Goal: Transaction & Acquisition: Purchase product/service

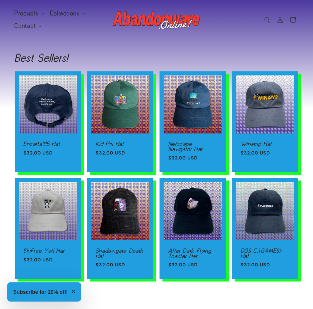
scroll to position [468, 0]
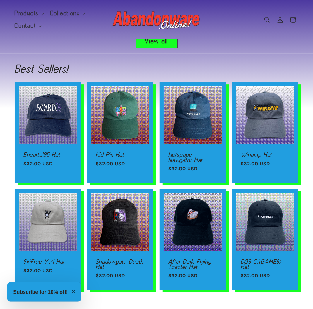
click at [264, 23] on icon "Search" at bounding box center [267, 20] width 6 height 6
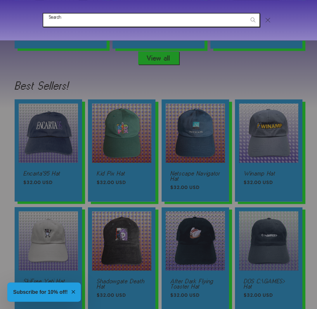
scroll to position [0, 952]
type input "napster"
click at [247, 13] on button "Search" at bounding box center [253, 19] width 13 height 13
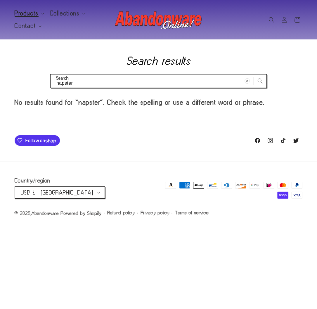
click at [35, 15] on span "Products" at bounding box center [27, 13] width 24 height 5
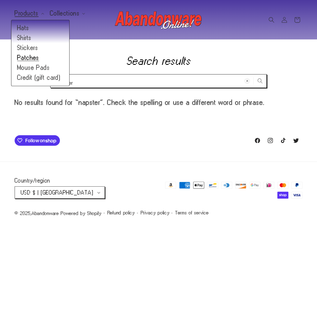
click at [29, 63] on link "Patches" at bounding box center [40, 58] width 58 height 10
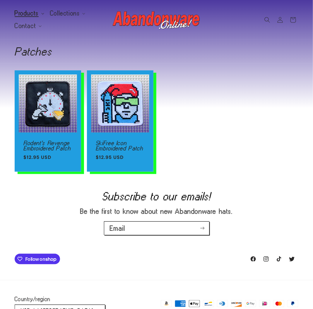
click at [37, 13] on span "Products" at bounding box center [27, 13] width 24 height 5
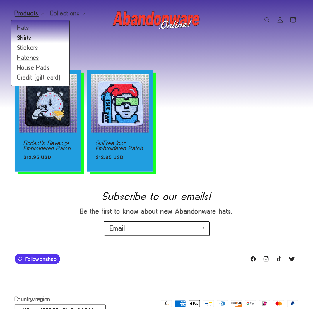
click at [34, 43] on link "Shirts" at bounding box center [40, 38] width 58 height 10
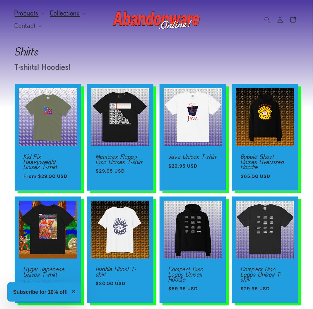
click at [50, 16] on span "Collections" at bounding box center [65, 13] width 30 height 5
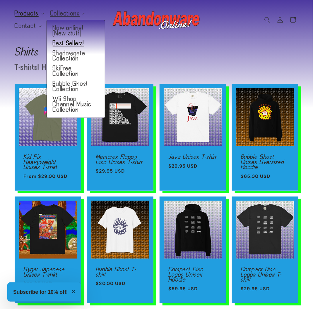
click at [47, 48] on link "Best Sellers!" at bounding box center [76, 43] width 58 height 10
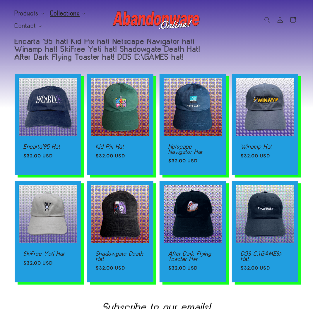
scroll to position [58, 0]
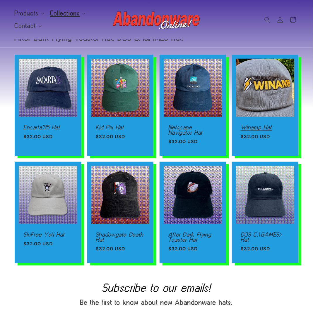
click at [264, 130] on link "Winamp Hat" at bounding box center [264, 127] width 49 height 5
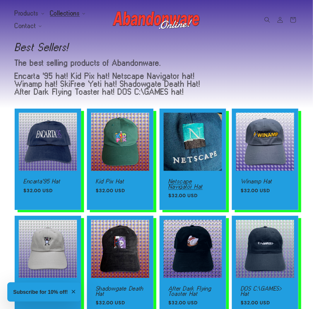
scroll to position [0, 0]
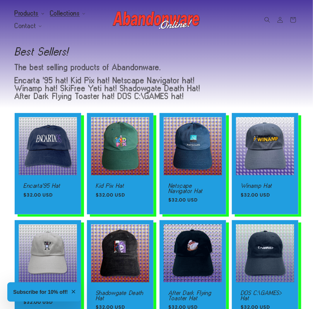
click at [39, 15] on span "Products" at bounding box center [27, 13] width 24 height 5
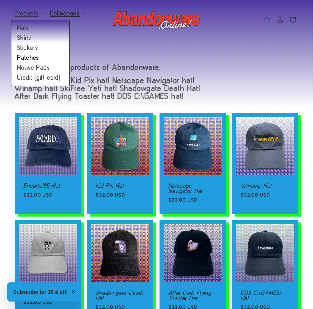
click at [39, 63] on link "Patches" at bounding box center [40, 58] width 58 height 10
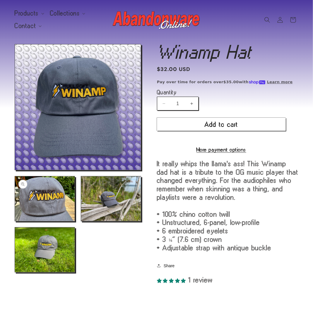
click at [15, 221] on button "Open media 2 in modal" at bounding box center [15, 221] width 0 height 0
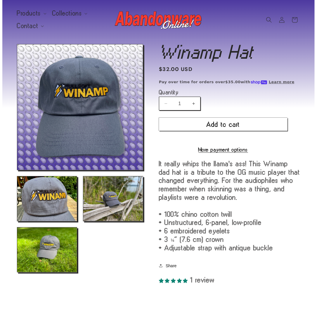
scroll to position [240, 0]
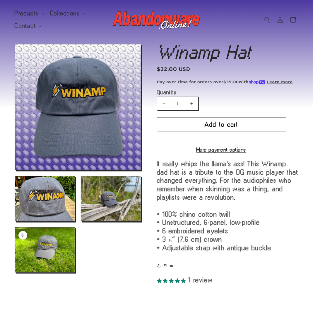
click at [15, 273] on button "Open media 4 in modal" at bounding box center [15, 273] width 0 height 0
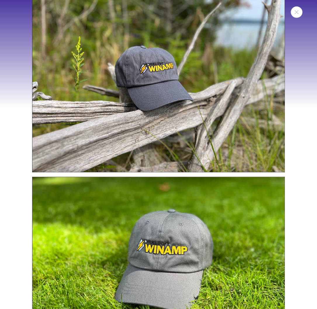
scroll to position [461, 0]
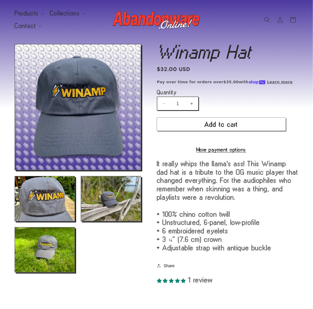
drag, startPoint x: 86, startPoint y: 186, endPoint x: 51, endPoint y: 256, distance: 77.8
click at [15, 273] on button "Open media 4 in modal" at bounding box center [15, 273] width 0 height 0
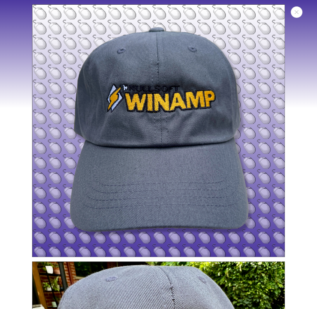
scroll to position [0, 0]
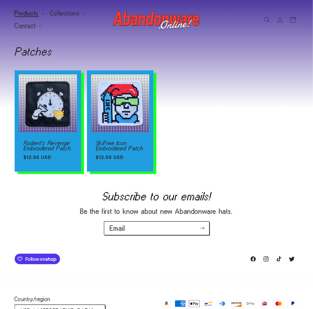
click at [39, 13] on span "Products" at bounding box center [27, 13] width 24 height 5
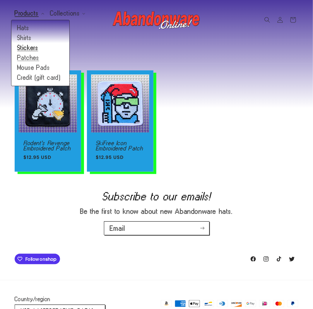
click at [39, 53] on link "Stickers" at bounding box center [40, 48] width 58 height 10
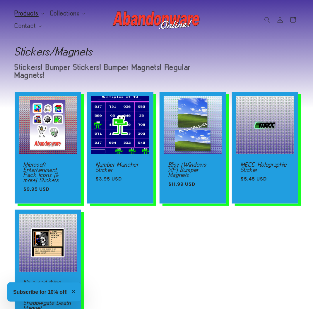
click at [47, 12] on summary "Products" at bounding box center [28, 13] width 35 height 12
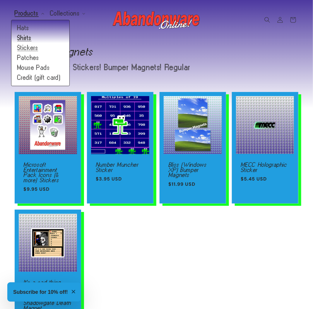
click at [40, 41] on link "Shirts" at bounding box center [40, 38] width 58 height 10
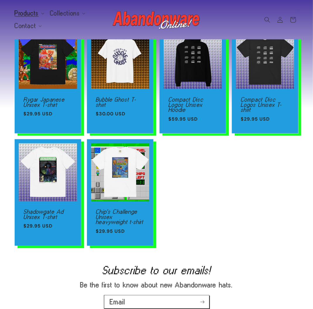
scroll to position [175, 0]
